Goal: Information Seeking & Learning: Find contact information

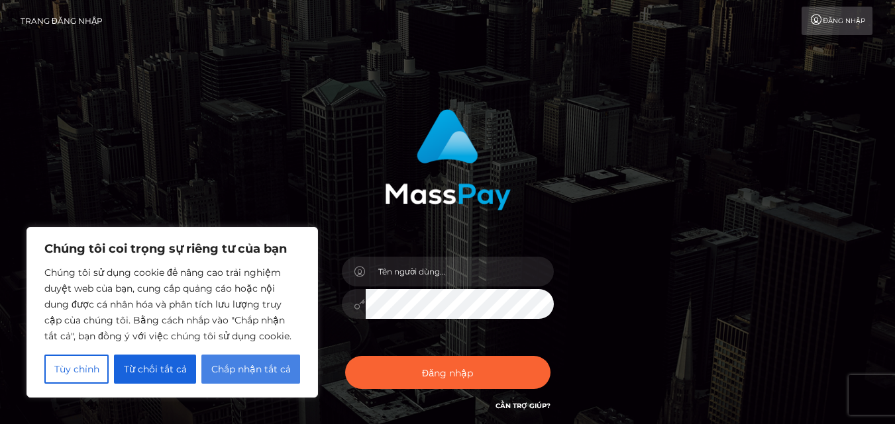
click at [297, 366] on button "Chấp nhận tất cả" at bounding box center [250, 369] width 99 height 29
checkbox input "true"
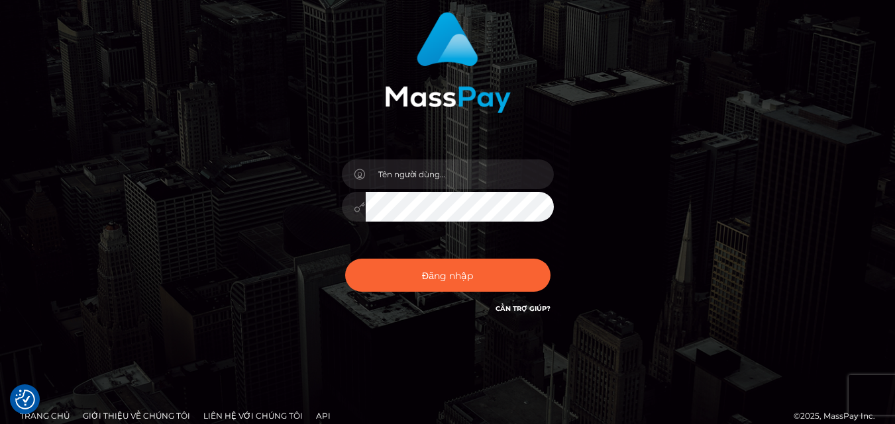
scroll to position [112, 0]
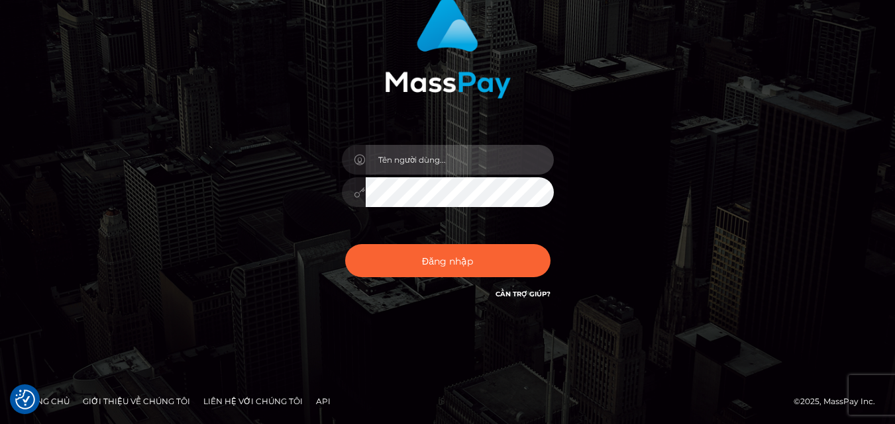
click at [407, 169] on input "text" at bounding box center [460, 160] width 188 height 30
type input "[EMAIL_ADDRESS][DOMAIN_NAME]"
click at [60, 401] on font "Trang chủ" at bounding box center [45, 402] width 50 height 10
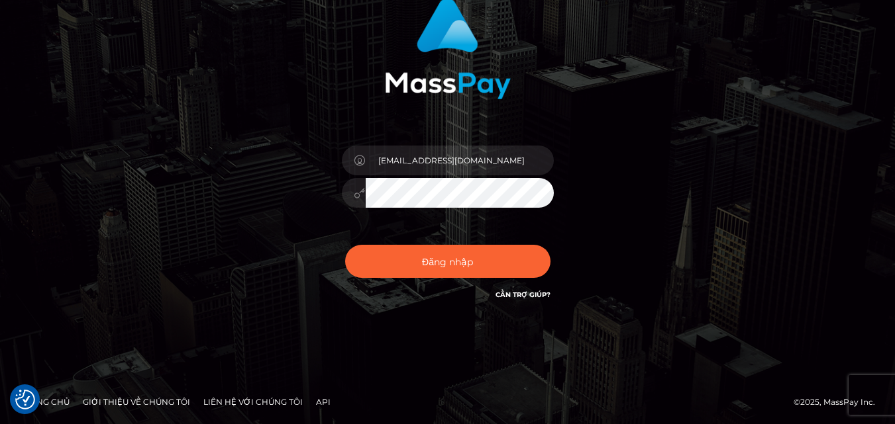
scroll to position [112, 0]
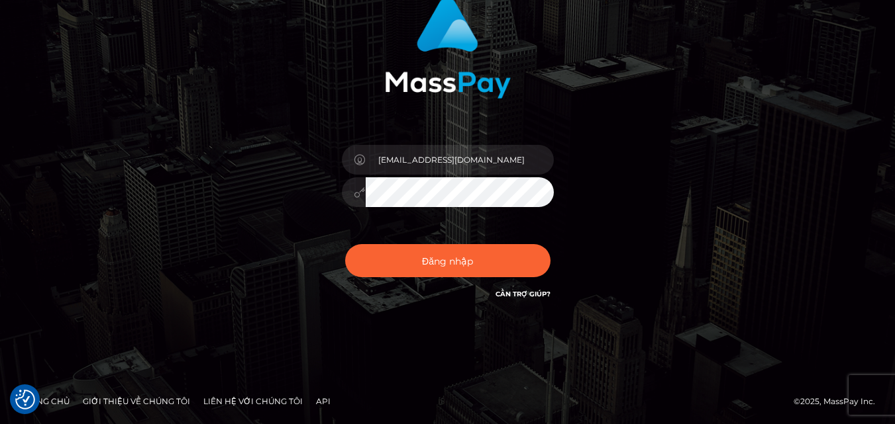
click at [501, 291] on font "Cần trợ giúp?" at bounding box center [522, 294] width 55 height 9
click at [532, 298] on font "Cần trợ giúp?" at bounding box center [522, 294] width 55 height 9
click at [531, 283] on div "Đăng nhập Cần trợ giúp?" at bounding box center [448, 266] width 232 height 60
click at [528, 293] on font "Cần trợ giúp?" at bounding box center [522, 294] width 55 height 9
click at [236, 399] on font "Liên hệ với chúng tôi" at bounding box center [252, 402] width 99 height 10
